Goal: Information Seeking & Learning: Find specific fact

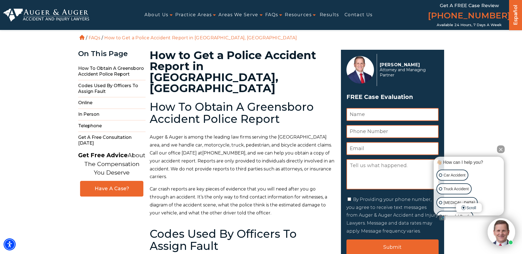
click at [503, 152] on button "Close Intaker Chat Widget" at bounding box center [501, 150] width 8 height 8
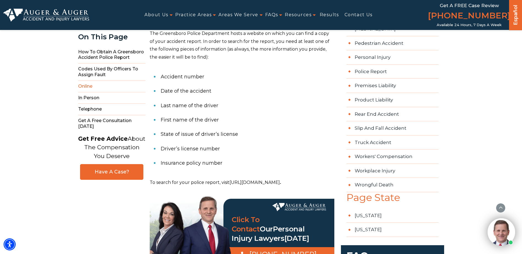
scroll to position [425, 0]
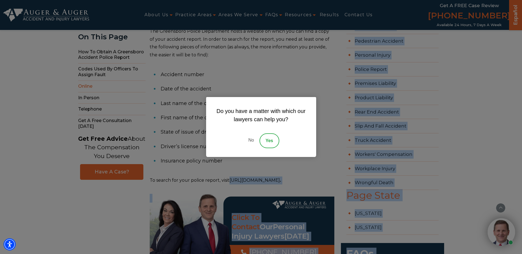
drag, startPoint x: 229, startPoint y: 149, endPoint x: 253, endPoint y: 153, distance: 24.5
click at [255, 143] on link "No" at bounding box center [251, 141] width 17 height 15
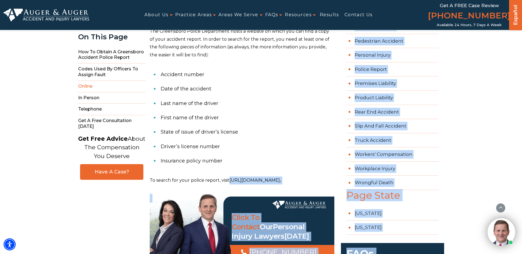
copy body "https://p2c.greensboro-nc.gov/AccidentDetail.aspx . Click To Contact Our Person…"
